Goal: Transaction & Acquisition: Download file/media

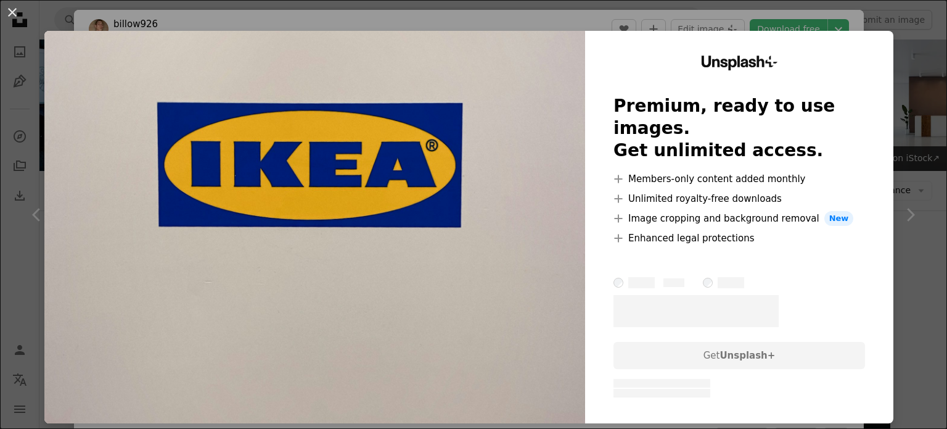
scroll to position [4474, 0]
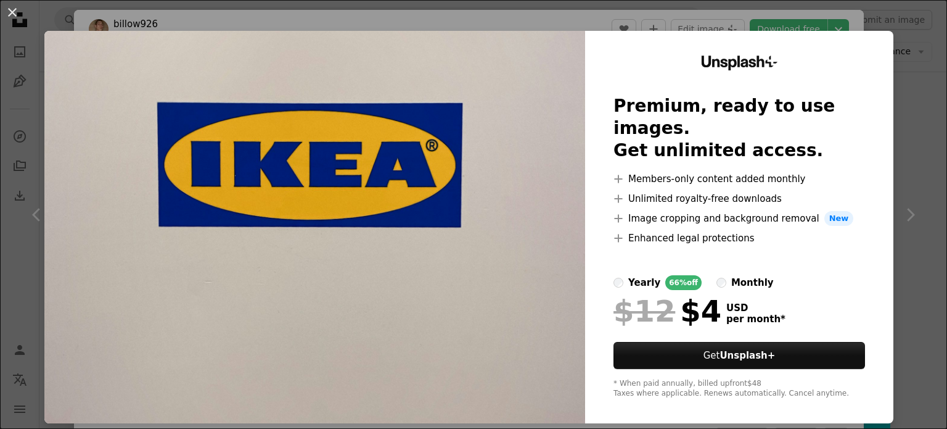
click at [853, 37] on div "Unsplash+ Premium, ready to use images. Get unlimited access. A plus sign Membe…" at bounding box center [739, 227] width 308 height 392
click at [877, 31] on div "Unsplash+ Premium, ready to use images. Get unlimited access. A plus sign Membe…" at bounding box center [739, 227] width 308 height 392
click at [12, 19] on button "An X shape" at bounding box center [12, 12] width 15 height 15
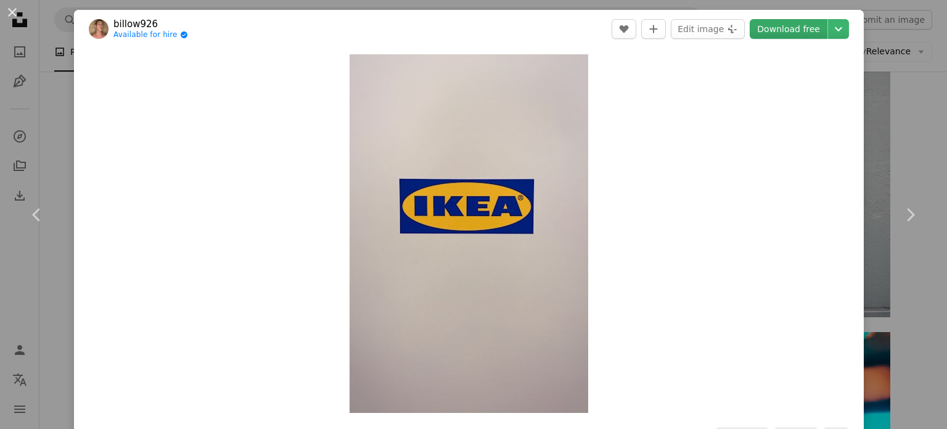
click at [765, 26] on link "Download free" at bounding box center [789, 29] width 78 height 20
